Goal: Transaction & Acquisition: Purchase product/service

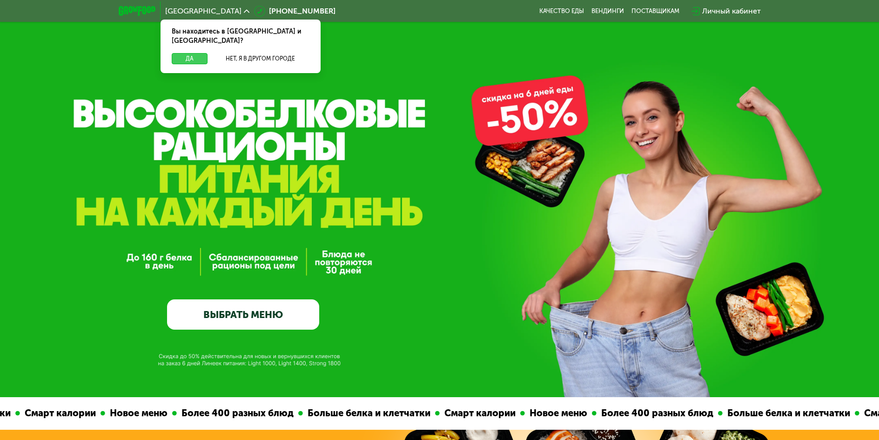
click at [201, 53] on button "Да" at bounding box center [190, 58] width 36 height 11
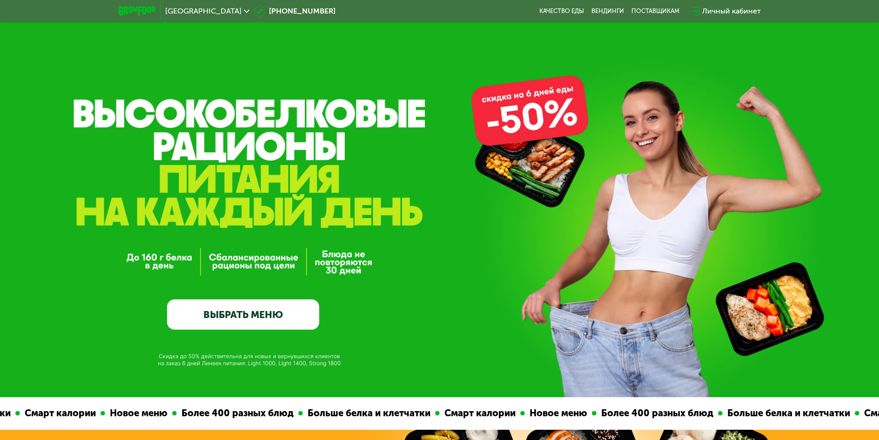
click at [247, 314] on link "ВЫБРАТЬ МЕНЮ" at bounding box center [243, 314] width 152 height 31
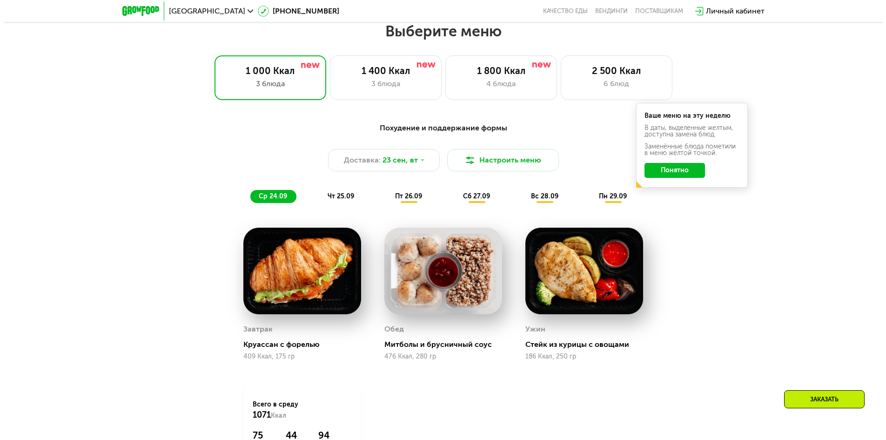
scroll to position [765, 0]
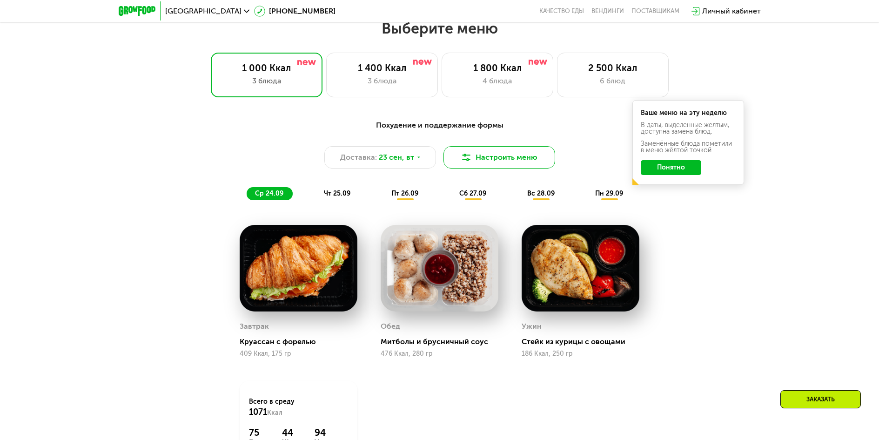
click at [490, 156] on button "Настроить меню" at bounding box center [500, 157] width 112 height 22
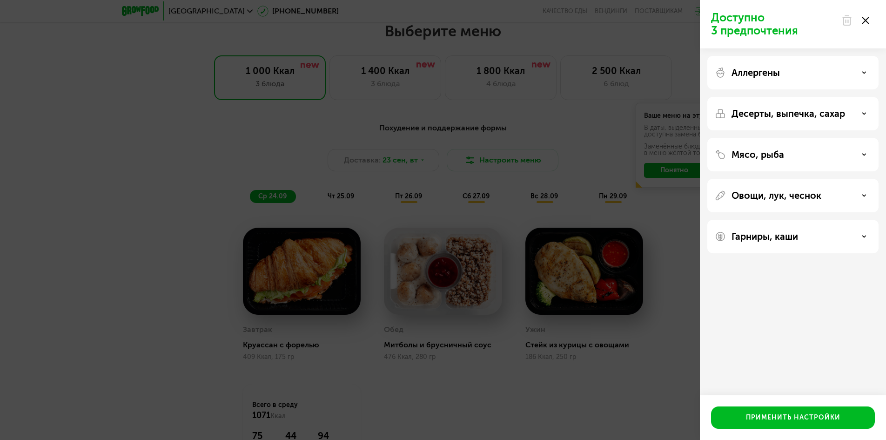
click at [863, 74] on icon at bounding box center [864, 72] width 5 height 5
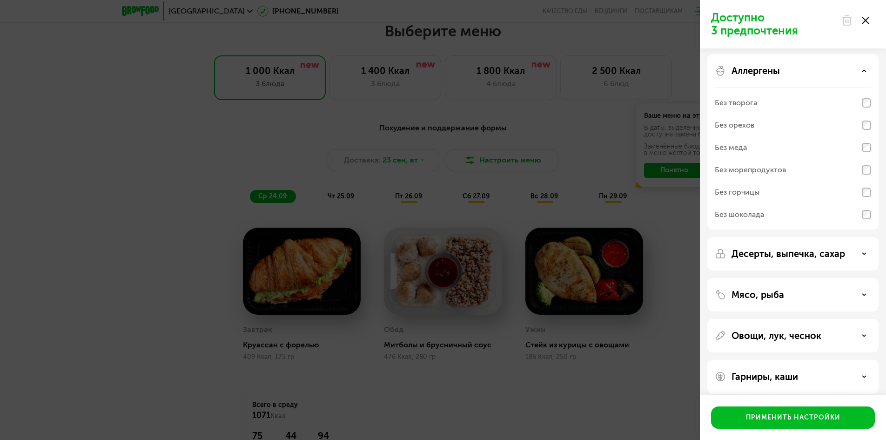
scroll to position [0, 0]
click at [866, 72] on icon at bounding box center [864, 72] width 5 height 5
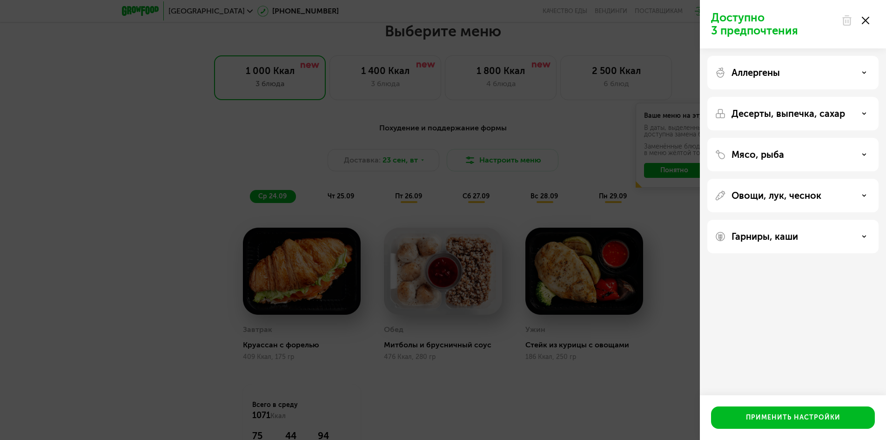
click at [863, 239] on div "Гарниры, каши" at bounding box center [793, 236] width 156 height 11
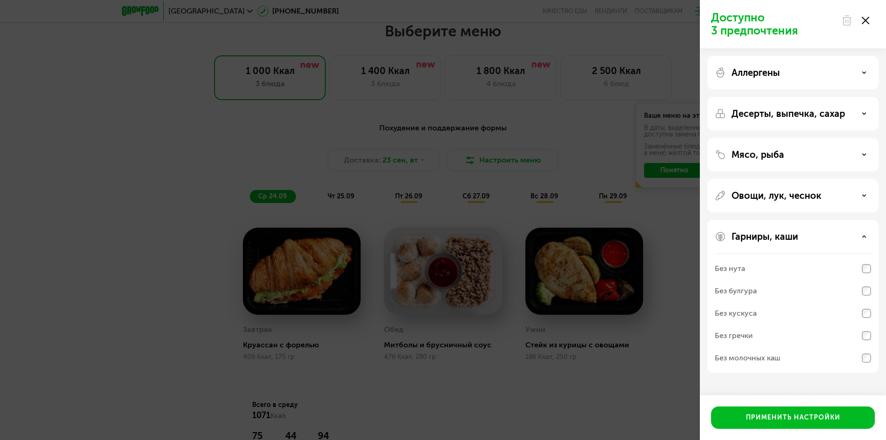
click at [862, 237] on div "Гарниры, каши" at bounding box center [793, 236] width 156 height 11
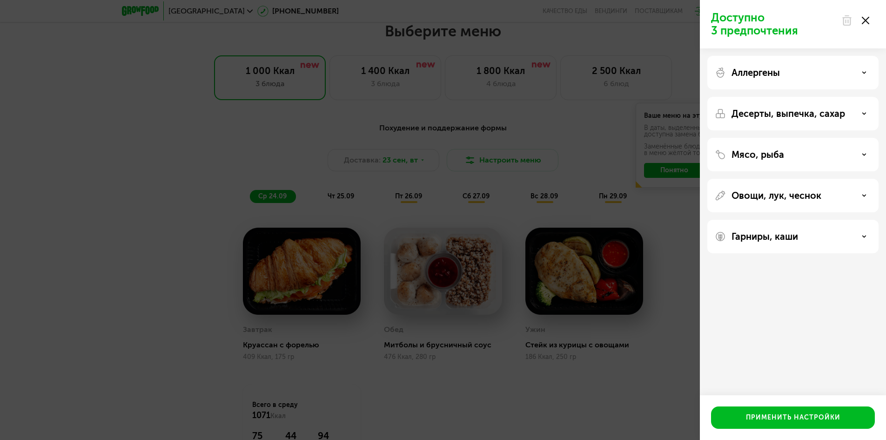
click at [859, 198] on div "Овощи, лук, чеснок" at bounding box center [793, 195] width 156 height 11
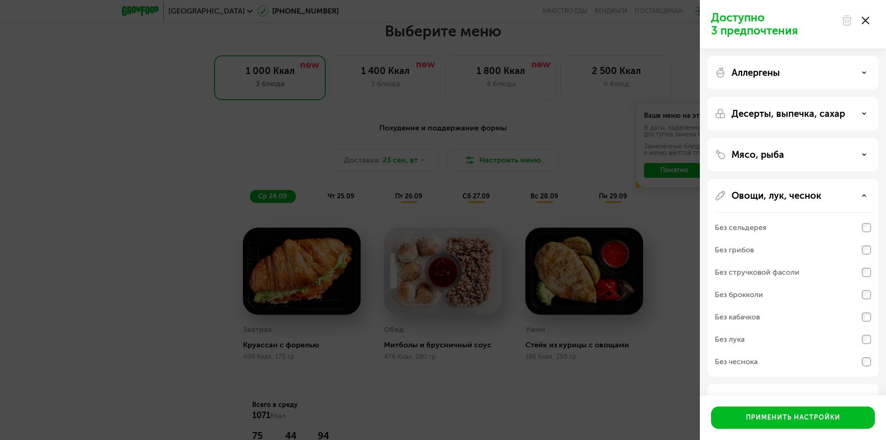
click at [865, 196] on icon at bounding box center [864, 195] width 5 height 5
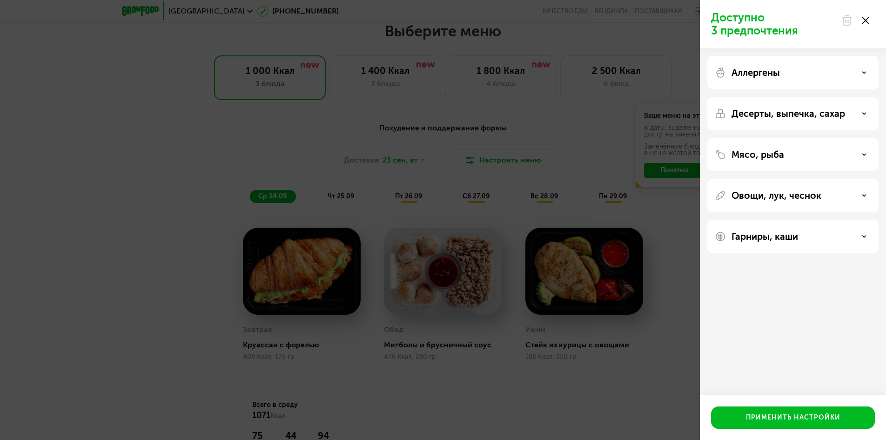
click at [870, 154] on div "Мясо, рыба" at bounding box center [793, 154] width 156 height 11
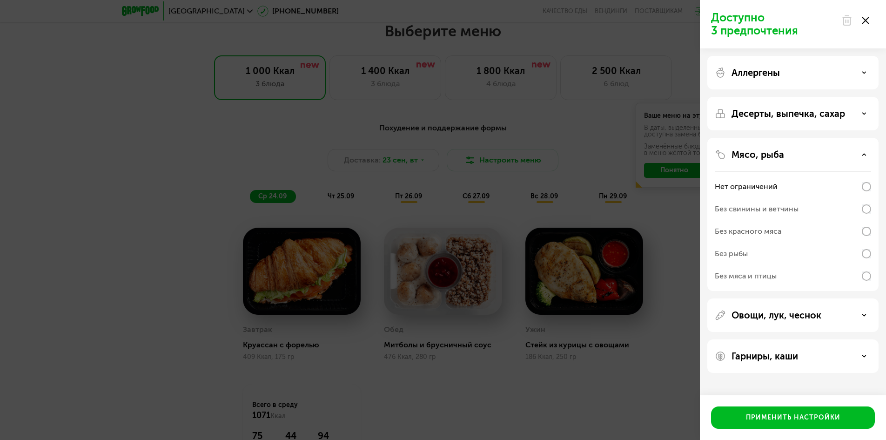
click at [863, 154] on icon at bounding box center [864, 154] width 5 height 5
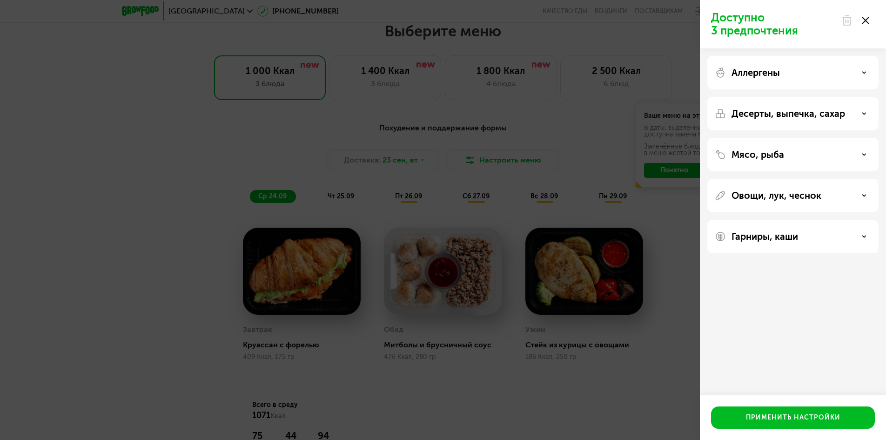
click at [862, 113] on icon at bounding box center [864, 113] width 5 height 5
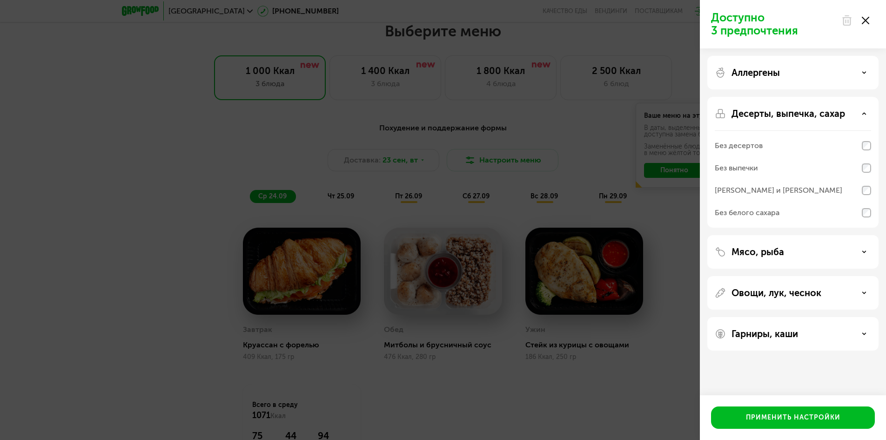
click at [862, 113] on icon at bounding box center [864, 113] width 5 height 5
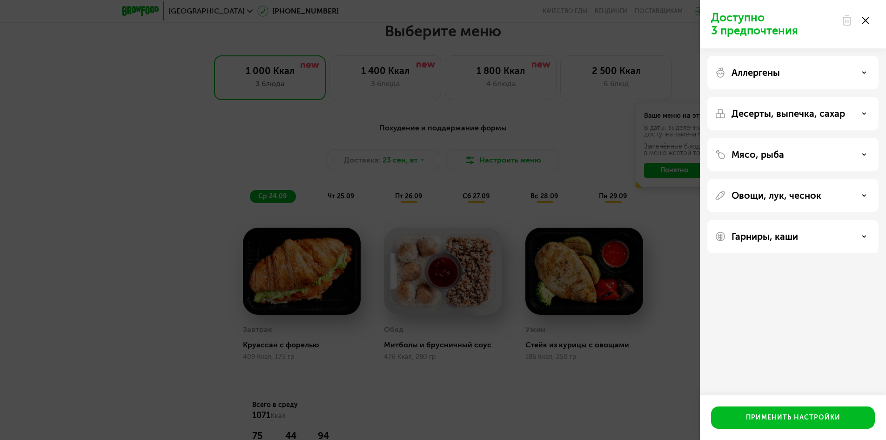
click at [856, 72] on div "Аллергены" at bounding box center [793, 72] width 156 height 11
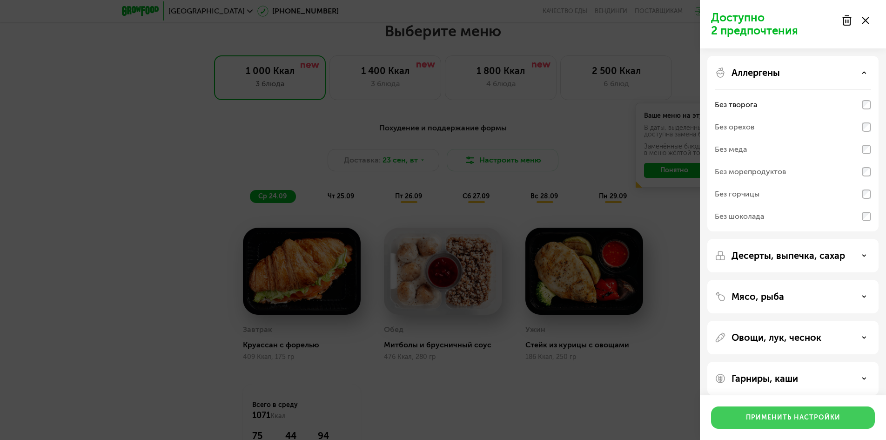
click at [807, 415] on div "Применить настройки" at bounding box center [793, 417] width 95 height 9
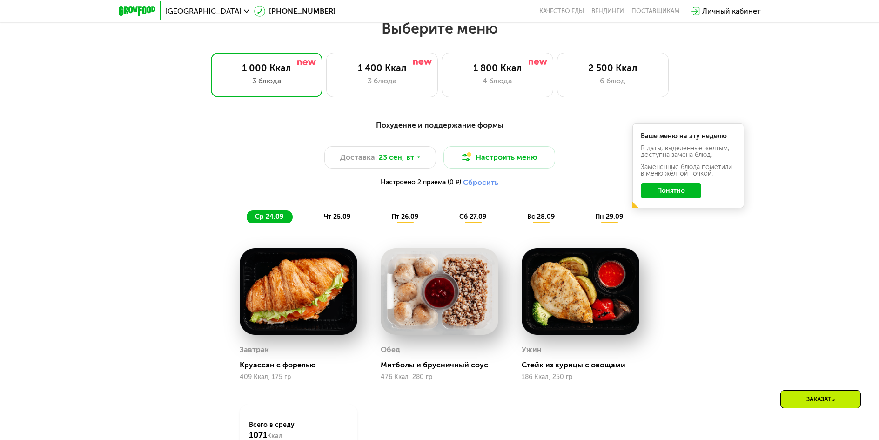
click at [675, 191] on button "Понятно" at bounding box center [671, 190] width 61 height 15
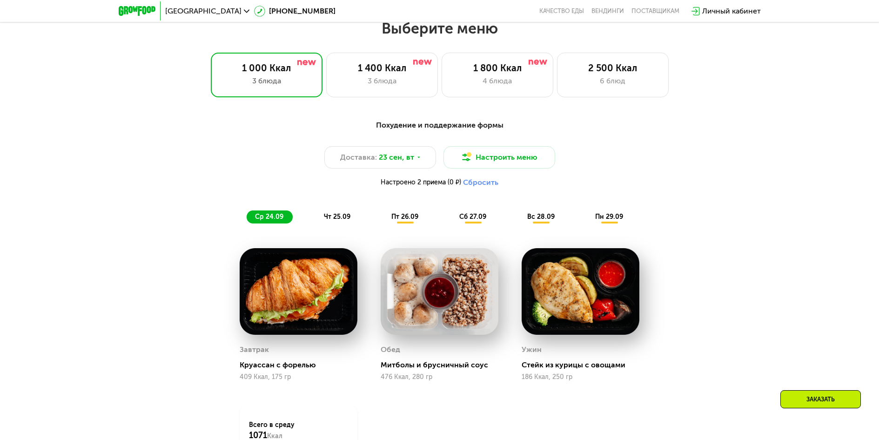
click at [454, 293] on img at bounding box center [440, 291] width 118 height 87
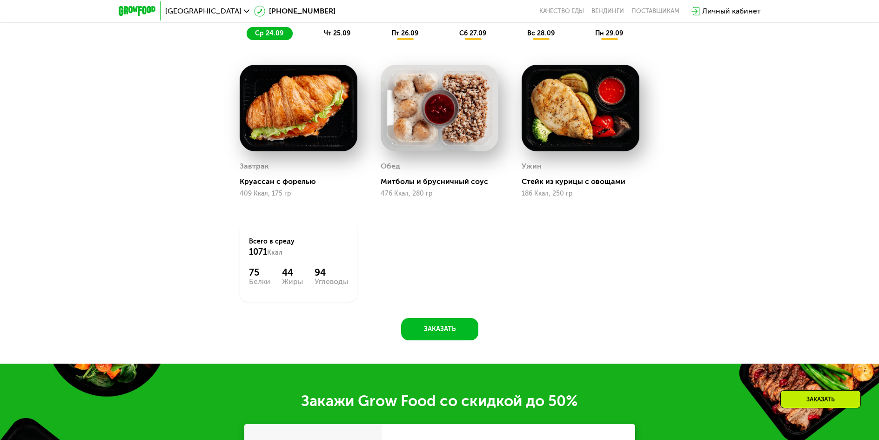
scroll to position [952, 0]
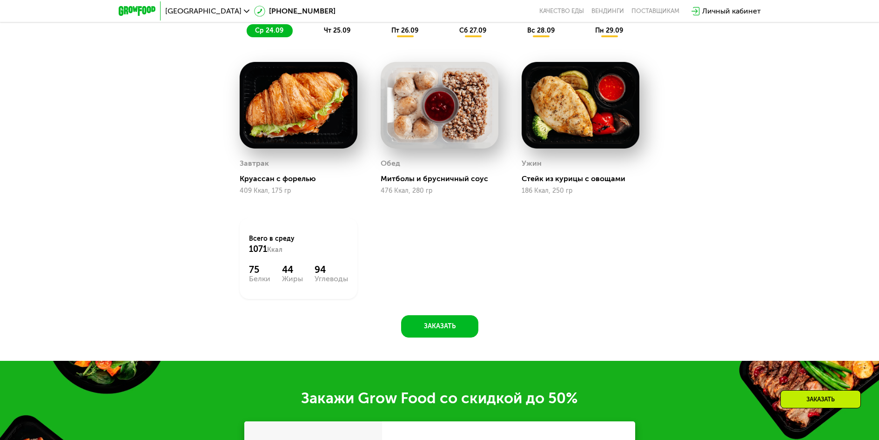
click at [394, 120] on img at bounding box center [440, 105] width 118 height 87
click at [445, 181] on div "Митболы и брусничный соус" at bounding box center [443, 178] width 125 height 9
click at [440, 112] on img at bounding box center [440, 105] width 118 height 87
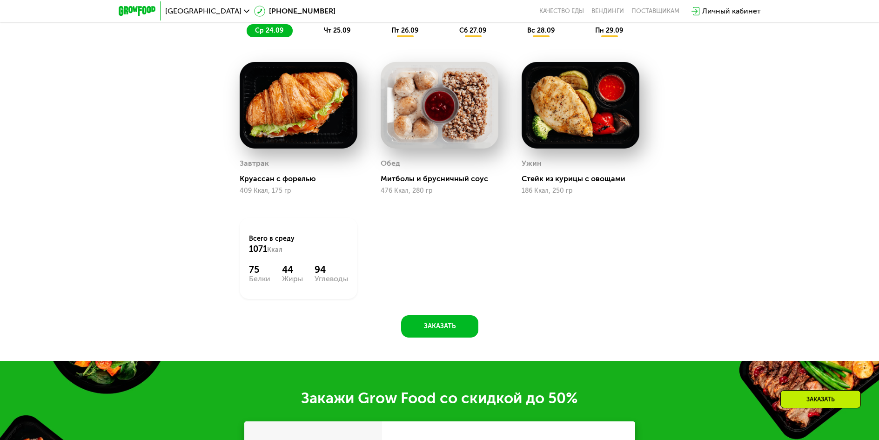
click at [592, 148] on img at bounding box center [581, 105] width 118 height 87
click at [592, 149] on img at bounding box center [581, 105] width 118 height 87
click at [254, 188] on div "Завтрак [PERSON_NAME] с форелью 409 Ккал, 175 гр" at bounding box center [299, 175] width 118 height 38
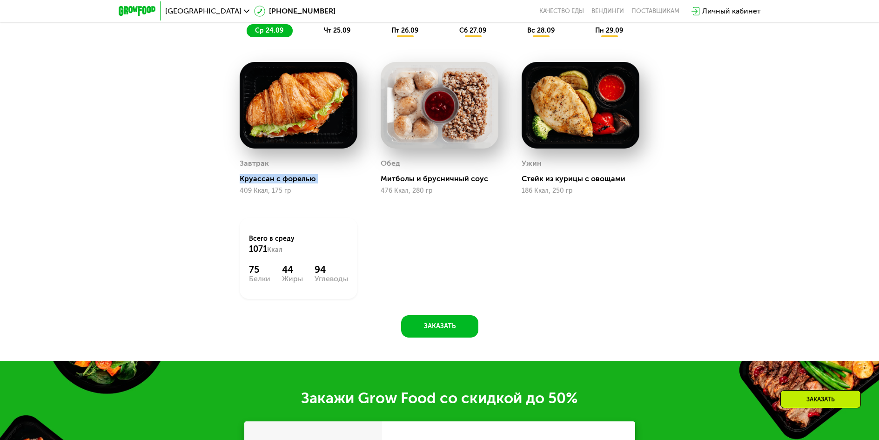
click at [254, 187] on div "Завтрак [PERSON_NAME] с форелью 409 Ккал, 175 гр" at bounding box center [299, 175] width 118 height 38
click at [399, 225] on div "Завтрак [PERSON_NAME] с форелью 409 Ккал, 175 гр Обед Митболы и брусничный соус…" at bounding box center [440, 180] width 424 height 260
click at [415, 188] on div "Обед Митболы и брусничный соус 476 Ккал, 280 гр" at bounding box center [440, 175] width 118 height 38
click at [413, 180] on div "Митболы и брусничный соус" at bounding box center [443, 178] width 125 height 9
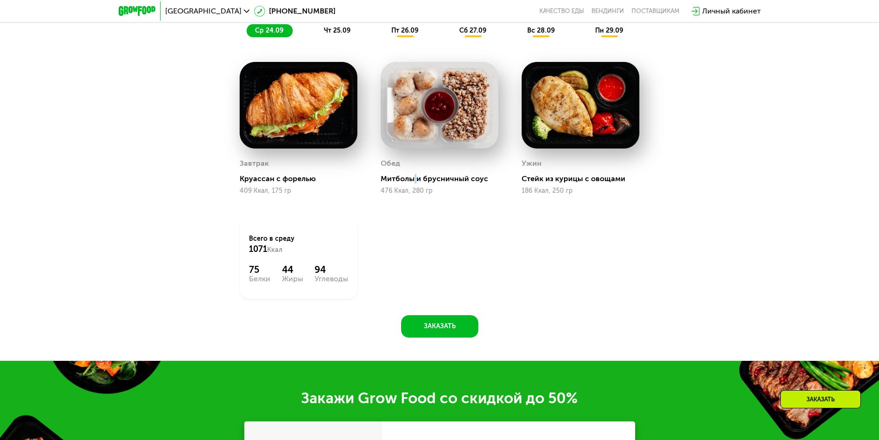
click at [413, 180] on div "Митболы и брусничный соус" at bounding box center [443, 178] width 125 height 9
click at [577, 228] on div "Завтрак [PERSON_NAME] с форелью 409 Ккал, 175 гр Обед Митболы и брусничный соус…" at bounding box center [440, 180] width 424 height 260
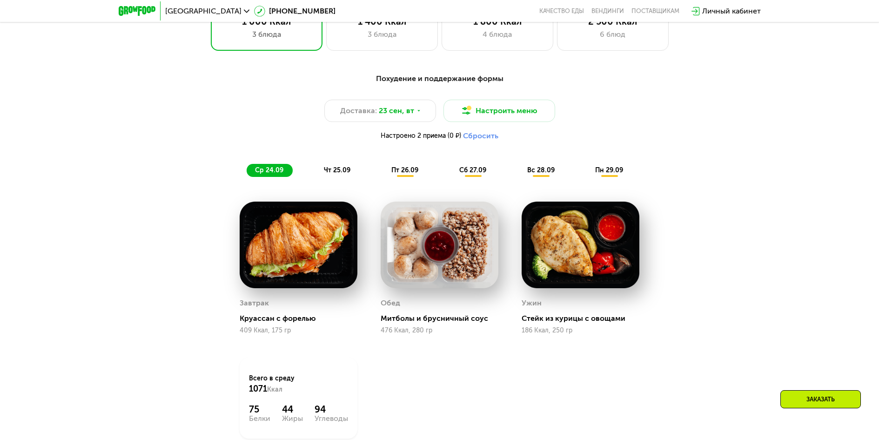
scroll to position [765, 0]
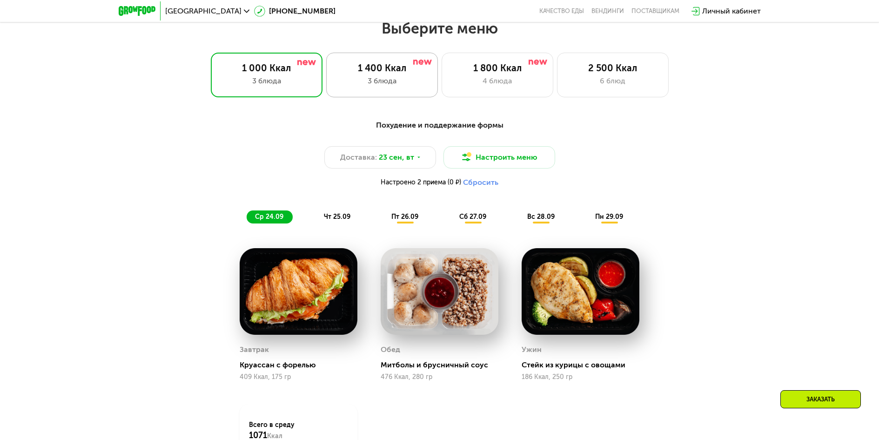
click at [399, 74] on div "1 400 Ккал" at bounding box center [382, 67] width 92 height 11
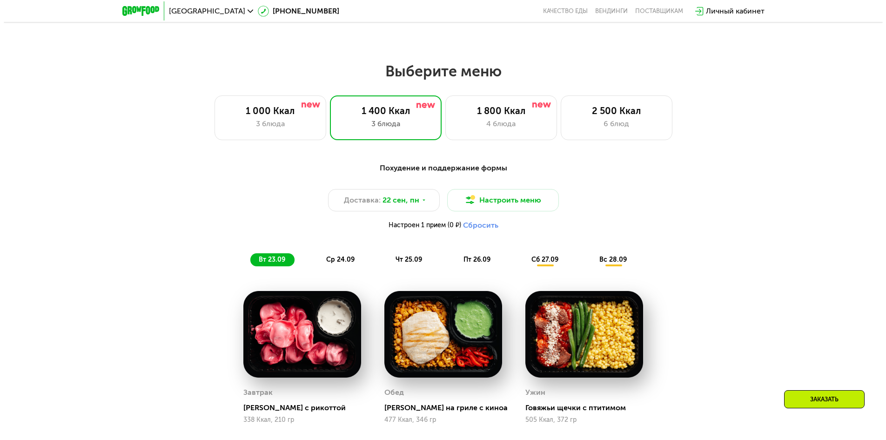
scroll to position [719, 0]
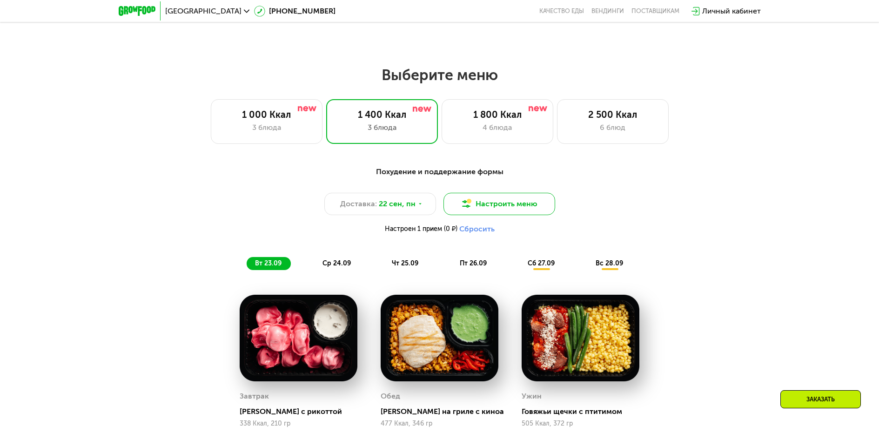
click at [510, 208] on button "Настроить меню" at bounding box center [500, 204] width 112 height 22
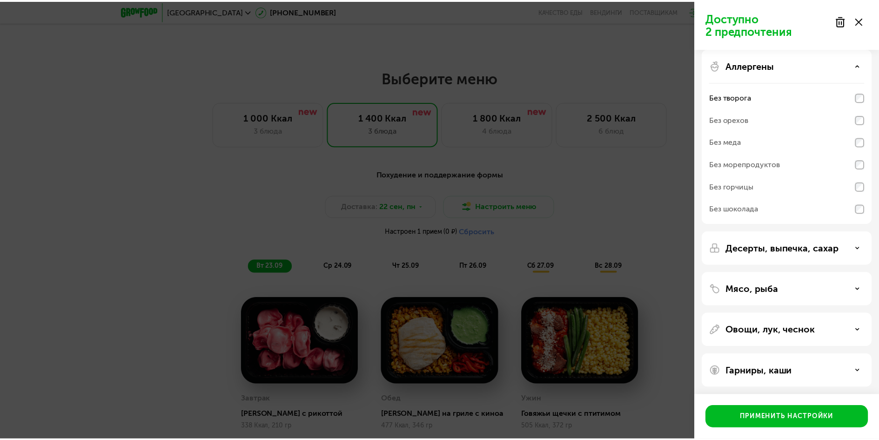
scroll to position [9, 0]
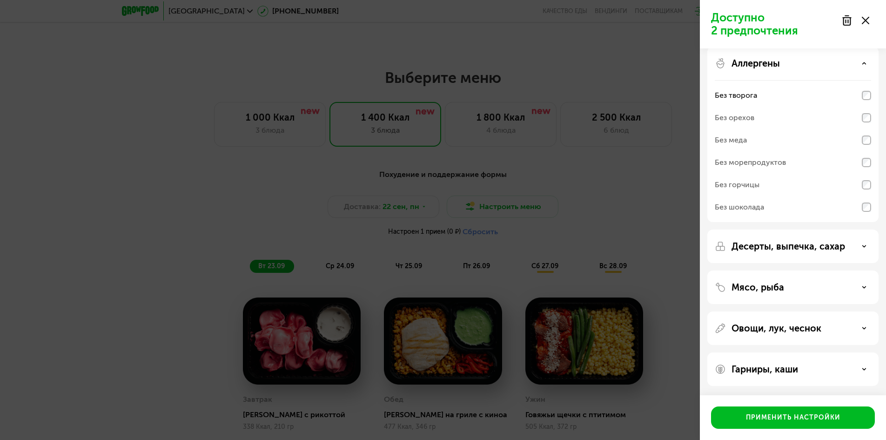
click at [863, 20] on icon at bounding box center [865, 20] width 7 height 7
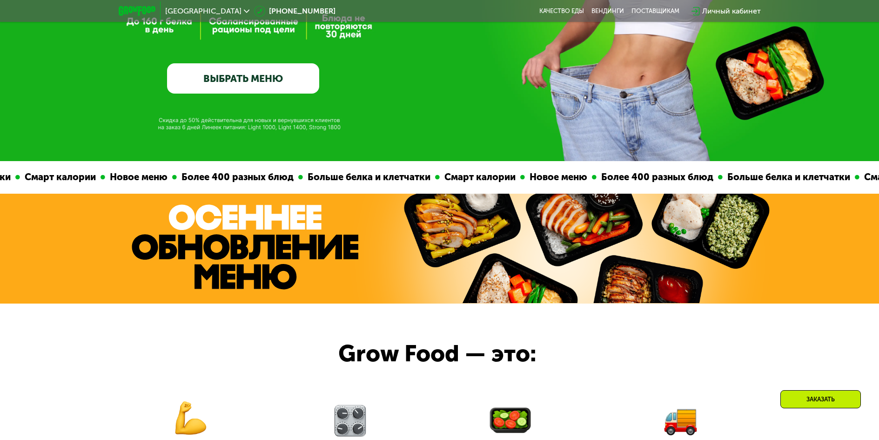
scroll to position [207, 0]
